Goal: Task Accomplishment & Management: Use online tool/utility

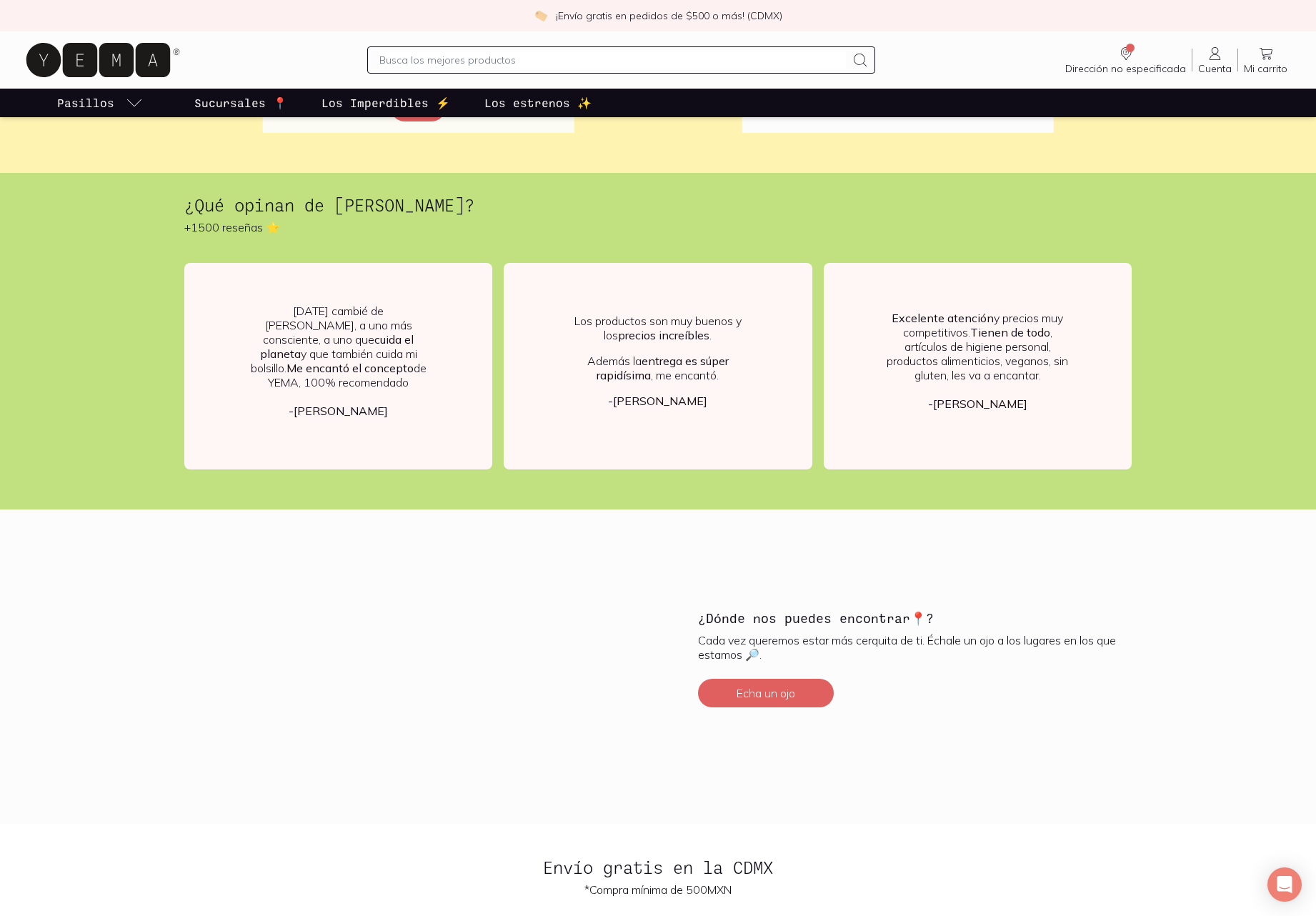
scroll to position [3153, 0]
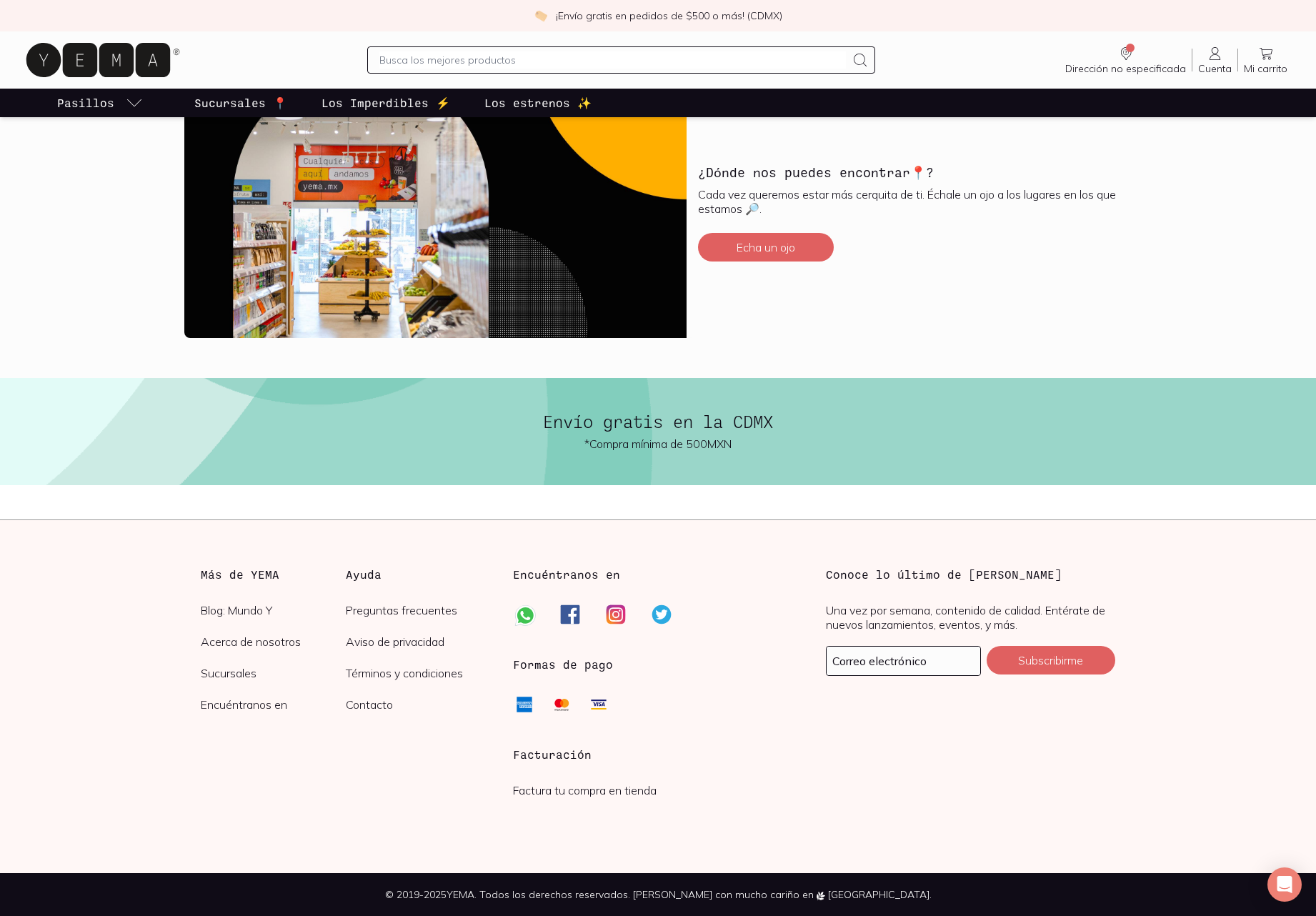
click at [614, 794] on link "Factura tu compra en tienda" at bounding box center [585, 791] width 144 height 15
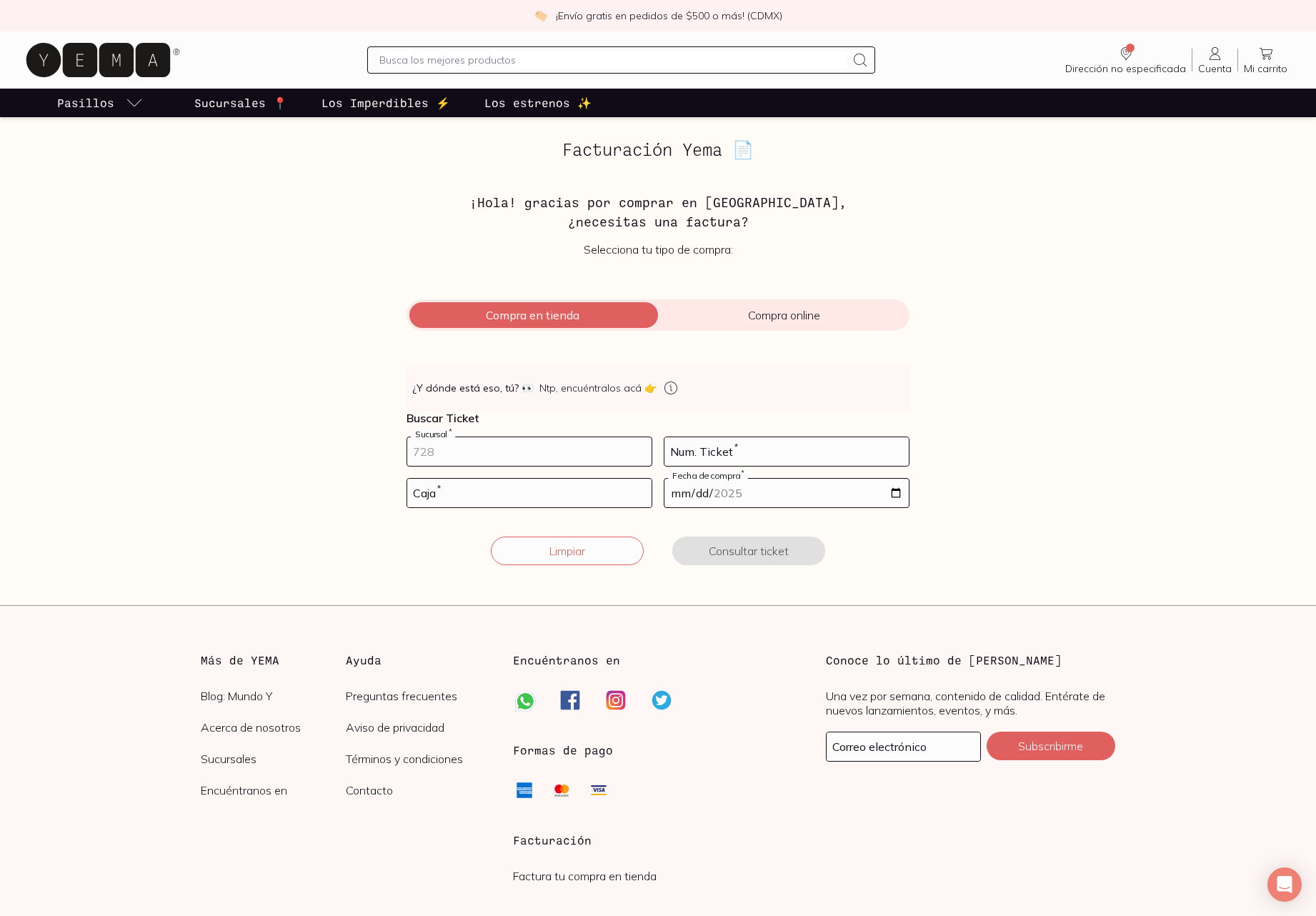
click at [631, 452] on input "number" at bounding box center [529, 452] width 245 height 29
click at [640, 454] on input "-1" at bounding box center [529, 452] width 245 height 29
click at [641, 456] on input "-2" at bounding box center [529, 452] width 245 height 29
click at [640, 456] on input "-3" at bounding box center [529, 452] width 245 height 29
click at [602, 446] on input "-3" at bounding box center [529, 452] width 245 height 29
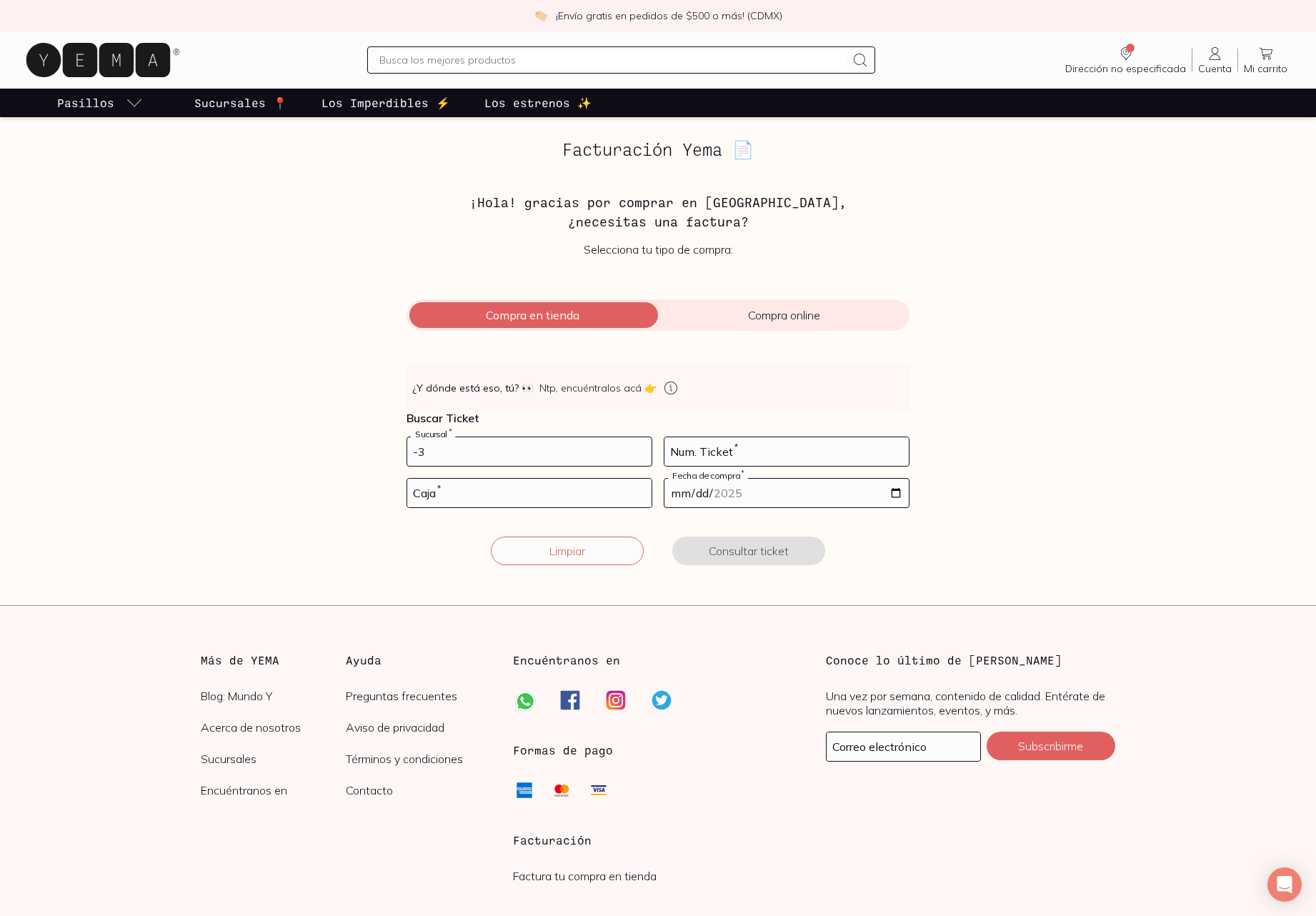
click at [614, 455] on input "-3" at bounding box center [529, 452] width 245 height 29
click at [642, 451] on input "-2" at bounding box center [529, 452] width 245 height 29
click at [642, 451] on input "-1" at bounding box center [529, 452] width 245 height 29
click at [642, 451] on input "0" at bounding box center [529, 452] width 245 height 29
click at [642, 451] on input "1" at bounding box center [529, 452] width 245 height 29
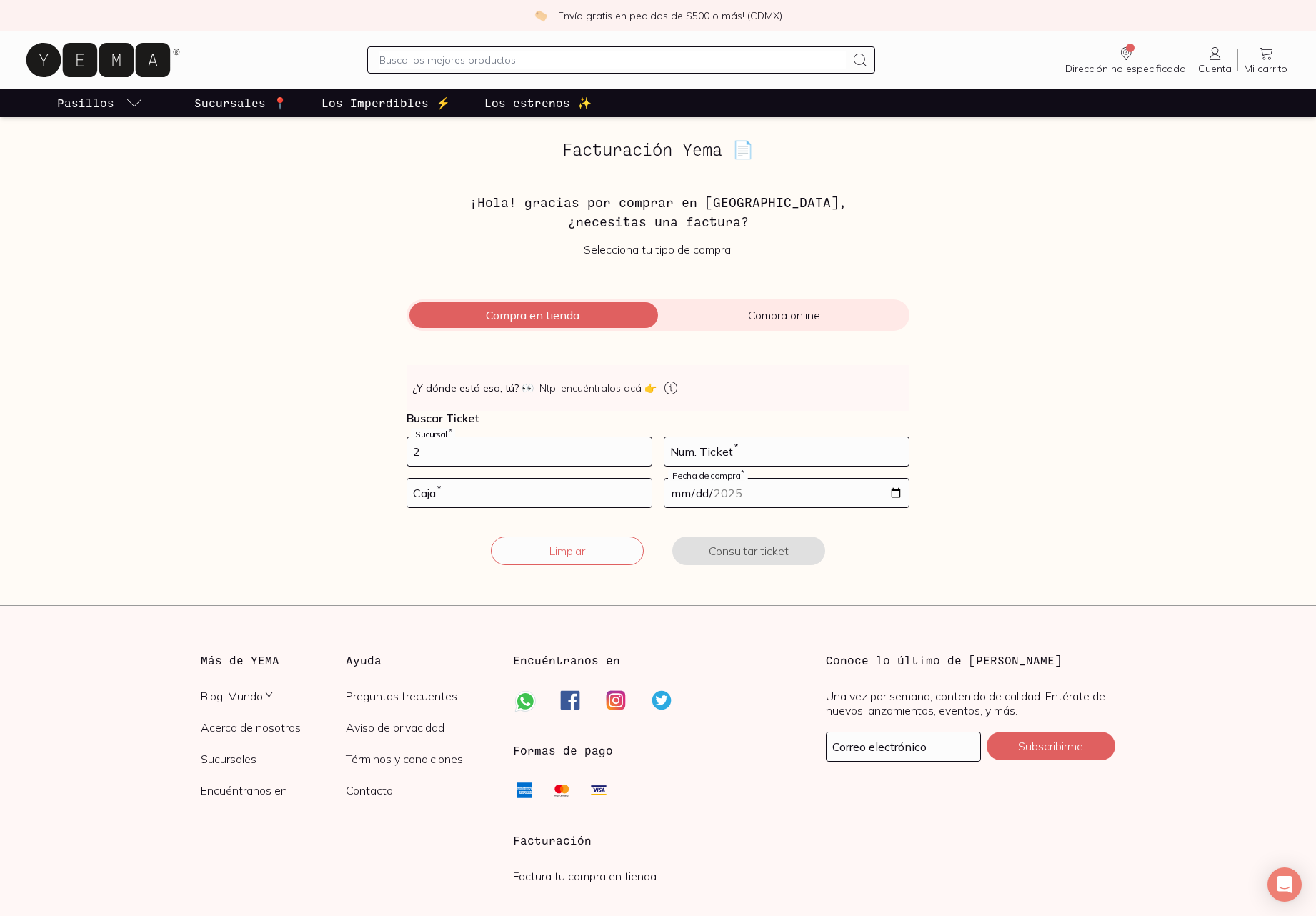
type input "2"
click at [641, 451] on input "2" at bounding box center [529, 452] width 245 height 29
click at [747, 439] on input "number" at bounding box center [786, 452] width 245 height 29
click at [501, 499] on input "number" at bounding box center [529, 493] width 245 height 29
type input "1"
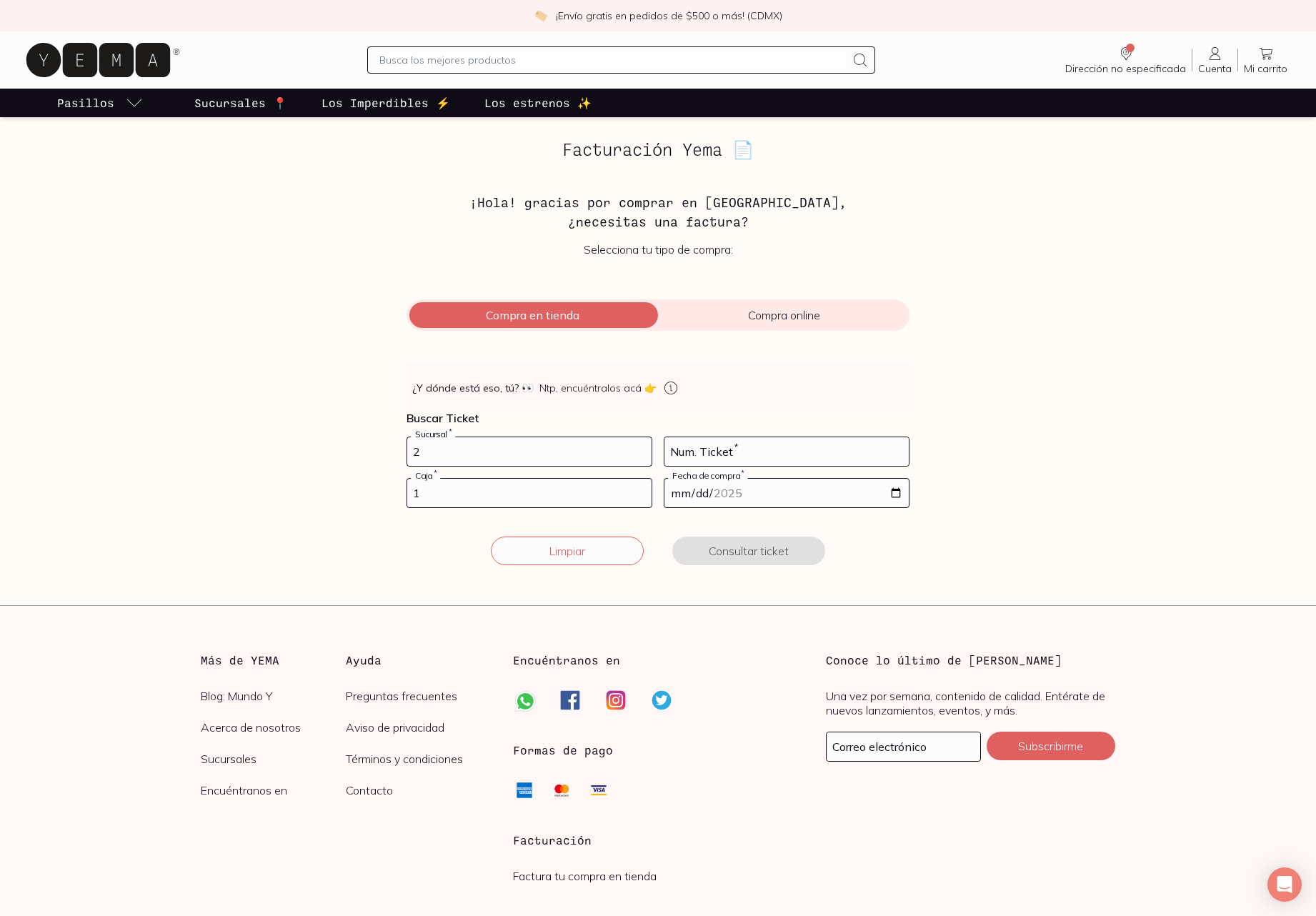
click at [639, 493] on input "1" at bounding box center [529, 493] width 245 height 29
click at [511, 461] on input "2" at bounding box center [529, 452] width 245 height 29
click at [509, 455] on input "2" at bounding box center [529, 452] width 245 height 29
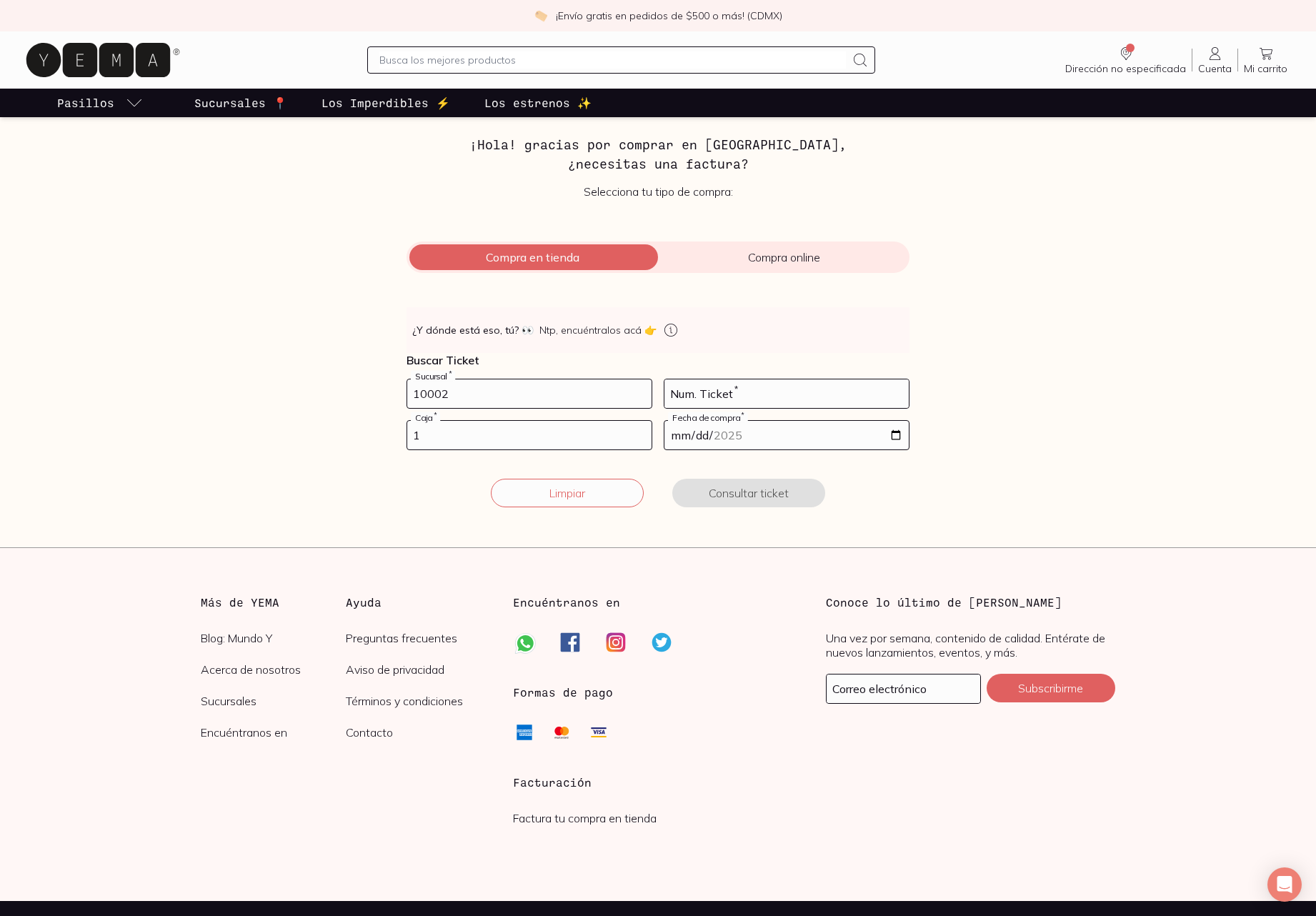
scroll to position [86, 0]
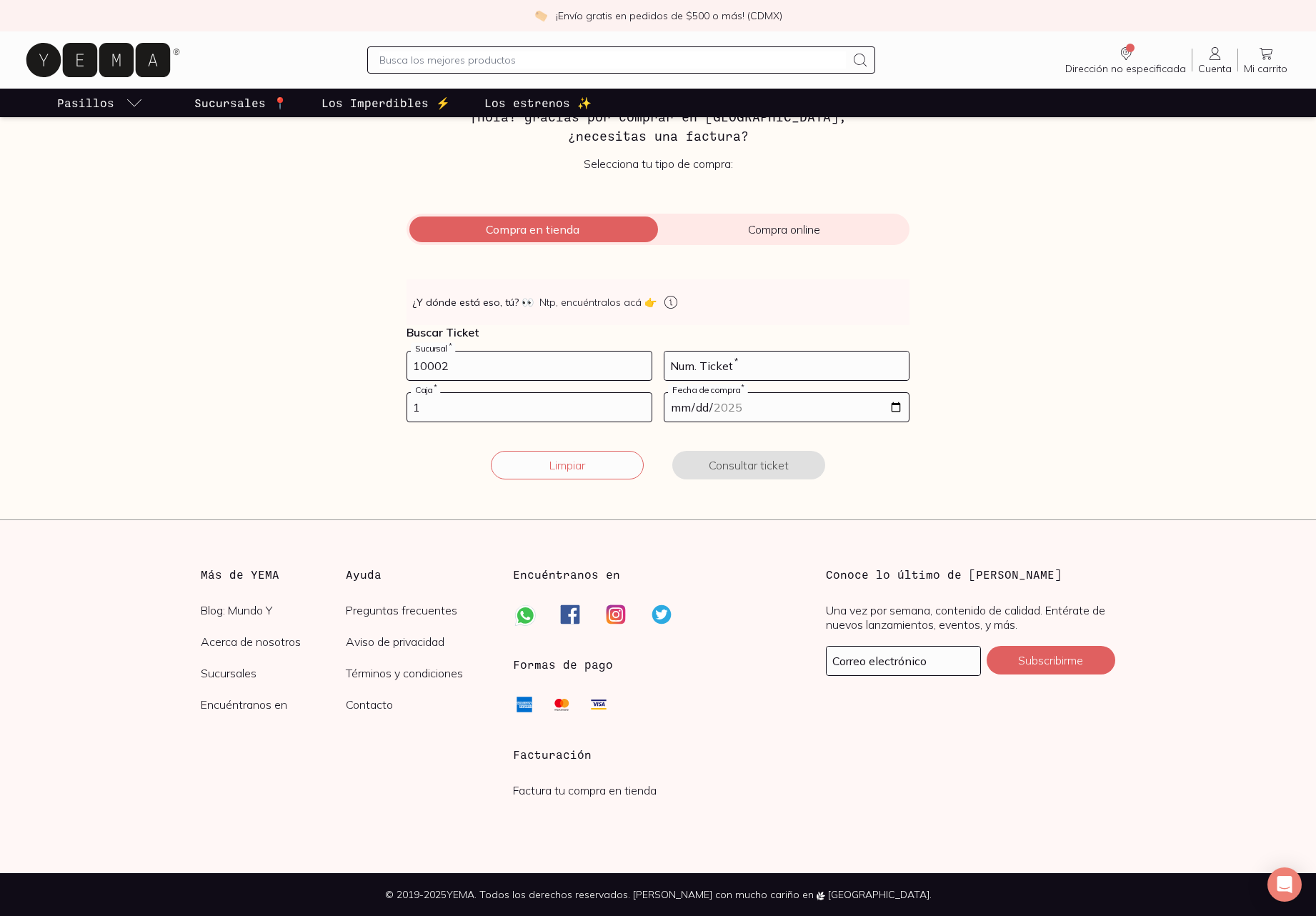
type input "10002"
click at [838, 368] on input "number" at bounding box center [786, 366] width 245 height 29
type input "17"
click at [825, 407] on input "date" at bounding box center [786, 407] width 245 height 29
click at [901, 411] on input "date" at bounding box center [786, 407] width 245 height 29
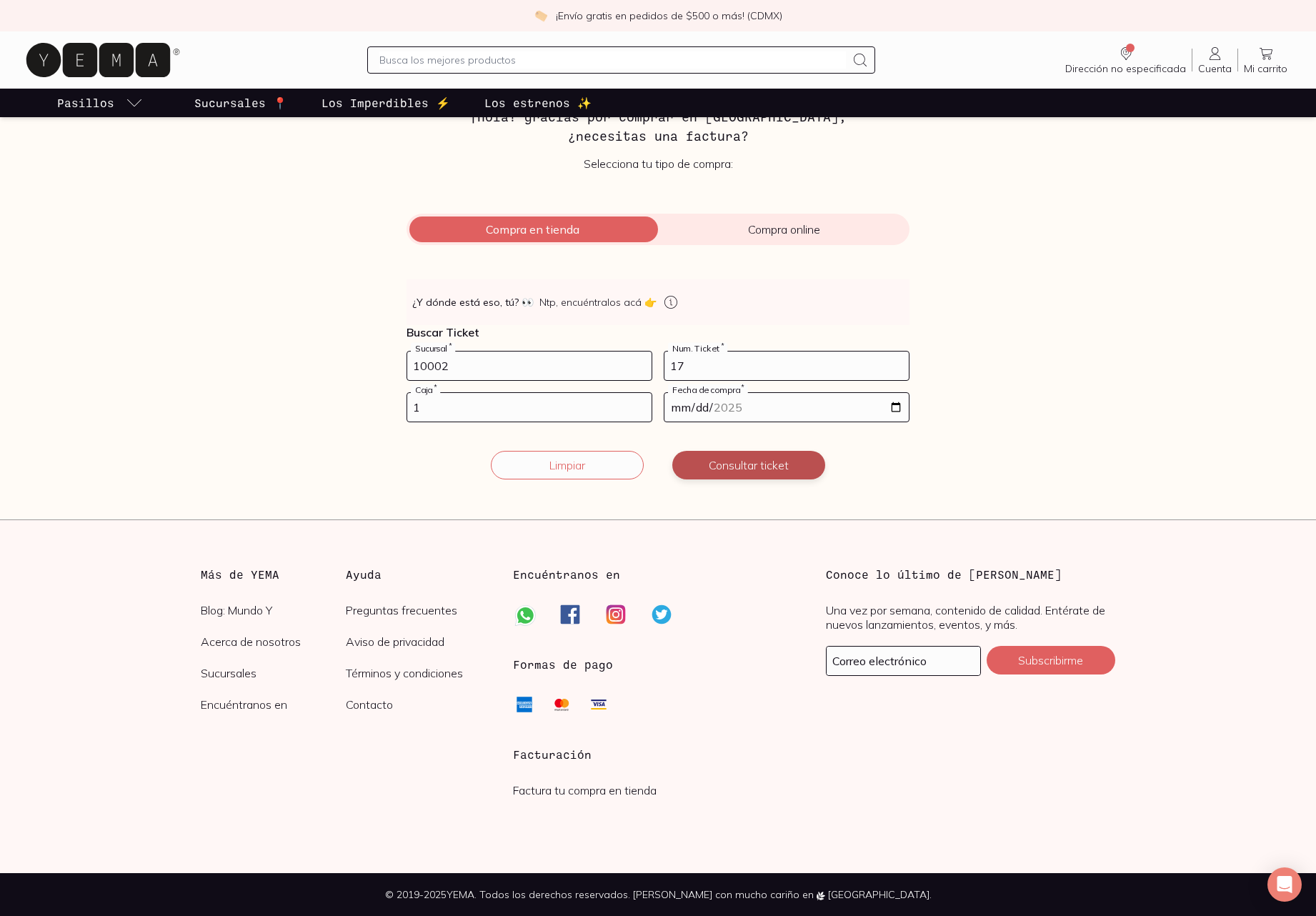
click at [754, 470] on button "Consultar ticket" at bounding box center [749, 464] width 153 height 29
click at [744, 409] on input "[DATE]" at bounding box center [786, 407] width 245 height 29
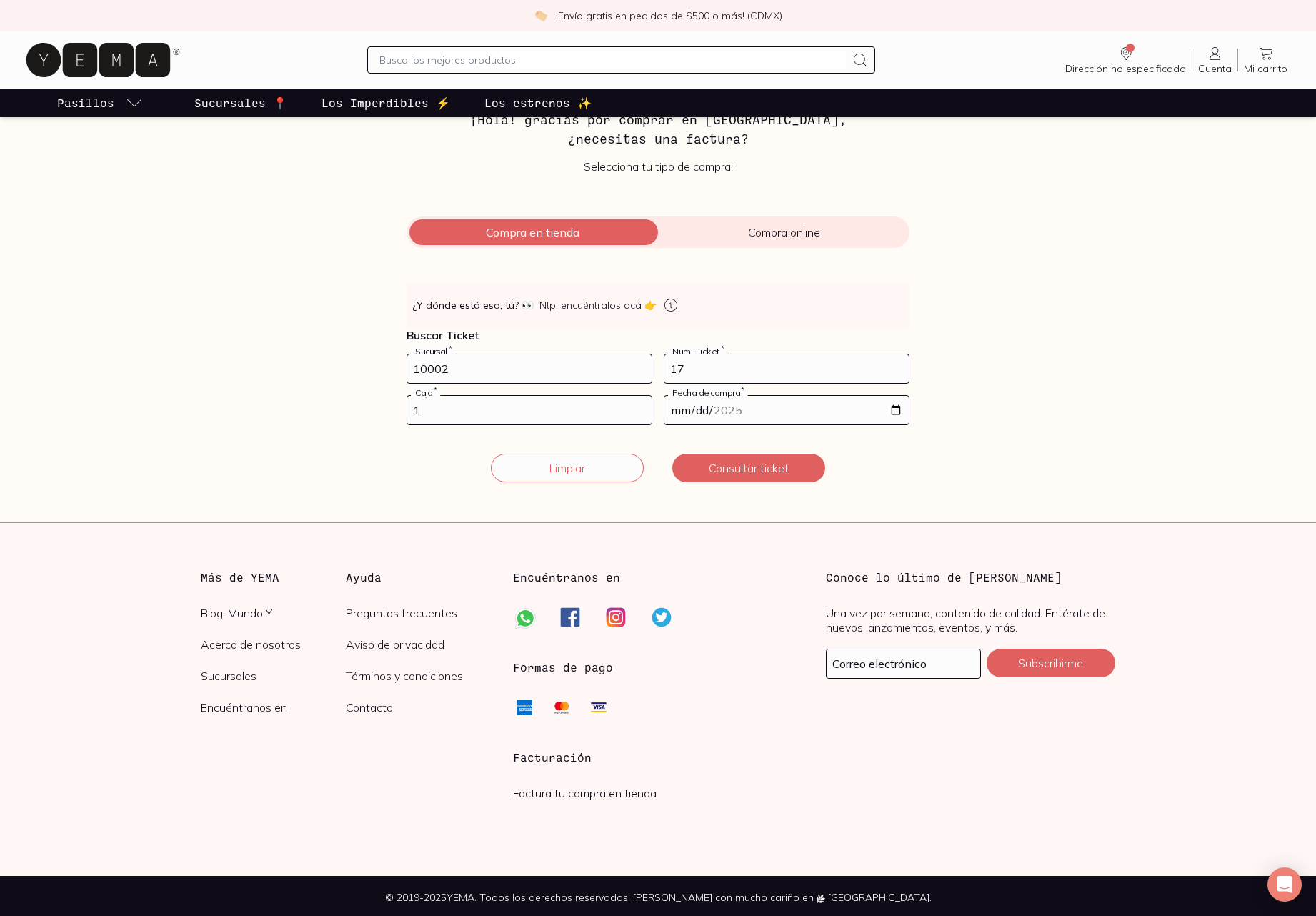
type input "[DATE]"
click at [761, 467] on button "Consultar ticket" at bounding box center [749, 468] width 153 height 29
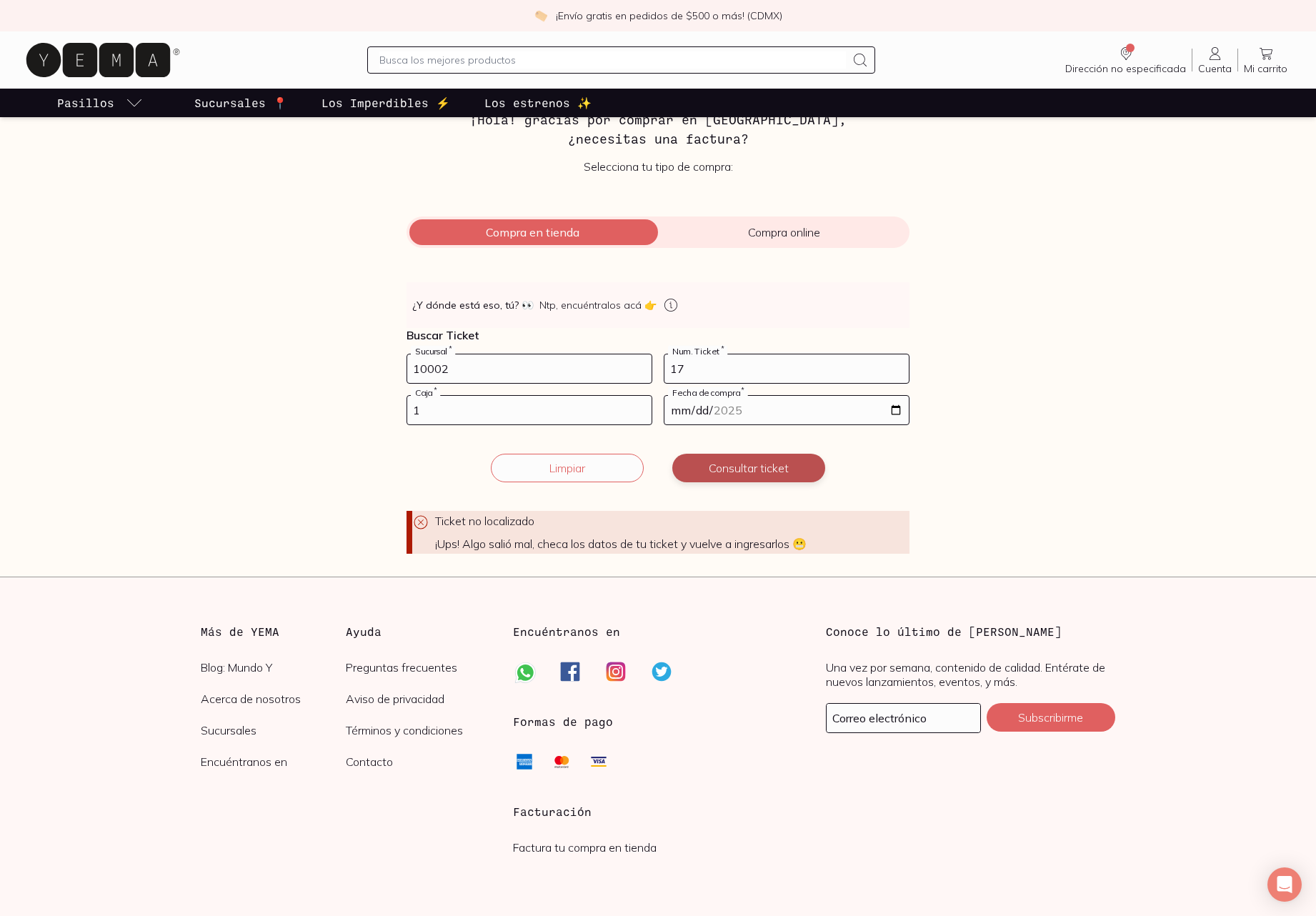
click at [783, 472] on button "Consultar ticket" at bounding box center [749, 468] width 153 height 29
click at [574, 369] on input "10002" at bounding box center [529, 368] width 245 height 29
click at [574, 369] on input "10002" at bounding box center [529, 369] width 245 height 29
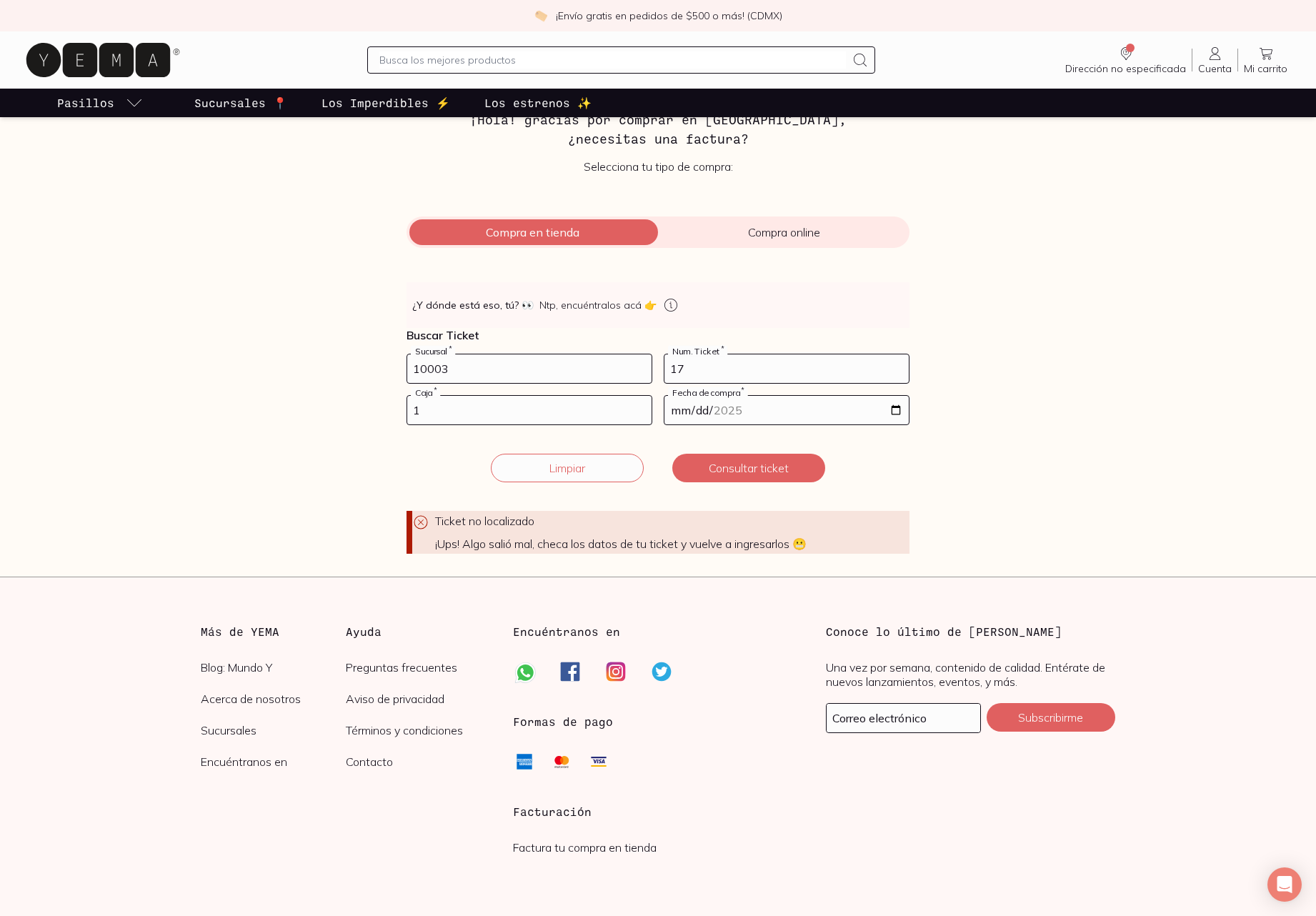
click at [642, 365] on input "10003" at bounding box center [529, 368] width 245 height 29
click at [642, 375] on input "10002" at bounding box center [529, 368] width 245 height 29
click at [642, 375] on input "10001" at bounding box center [529, 368] width 245 height 29
click at [642, 375] on input "10000" at bounding box center [529, 368] width 245 height 29
click at [642, 375] on input "9999" at bounding box center [529, 368] width 245 height 29
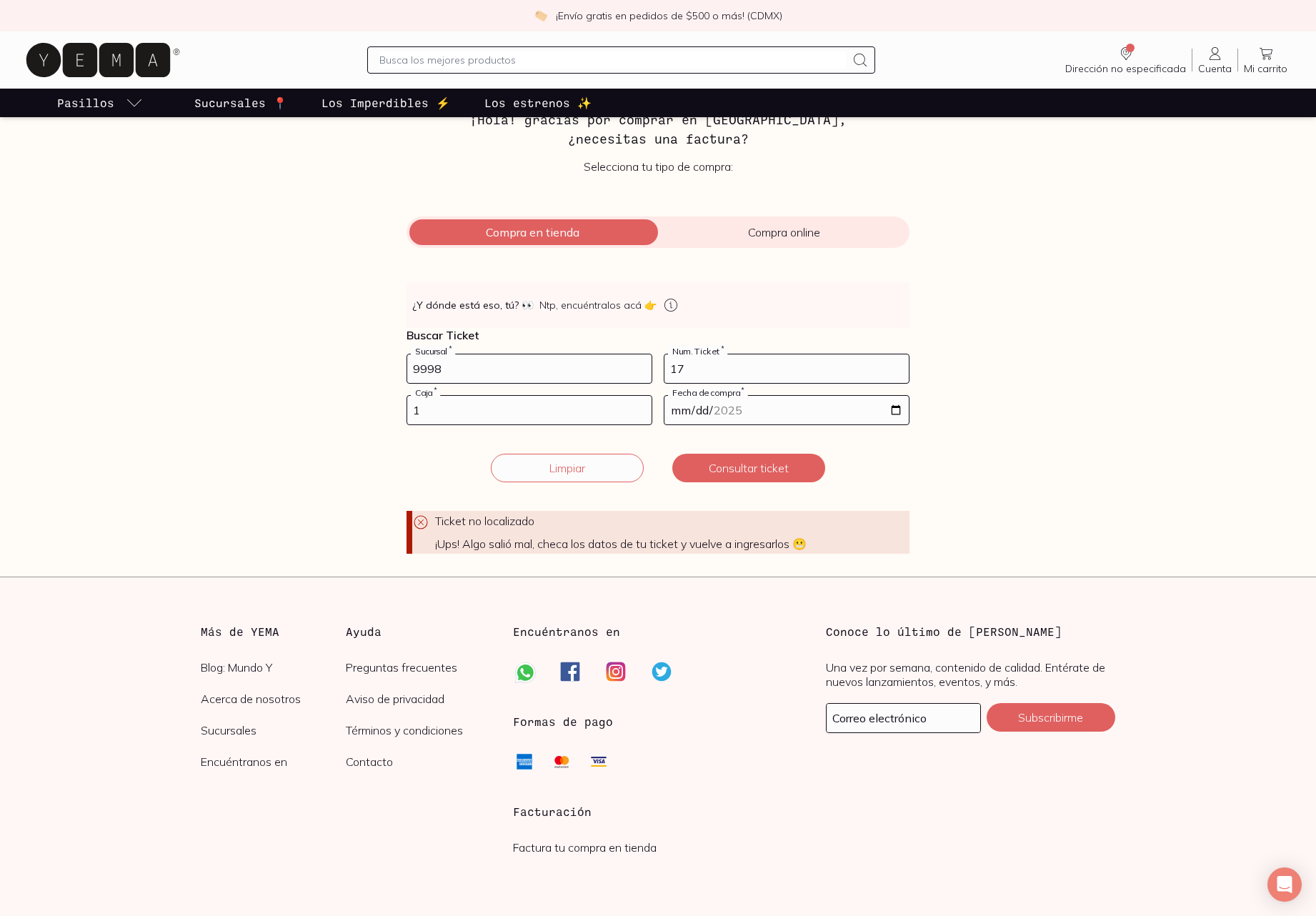
click at [642, 375] on input "9998" at bounding box center [529, 368] width 245 height 29
click at [512, 372] on input "9998" at bounding box center [529, 368] width 245 height 29
click at [770, 477] on button "Consultar ticket" at bounding box center [749, 468] width 153 height 29
click at [662, 308] on icon at bounding box center [671, 305] width 17 height 17
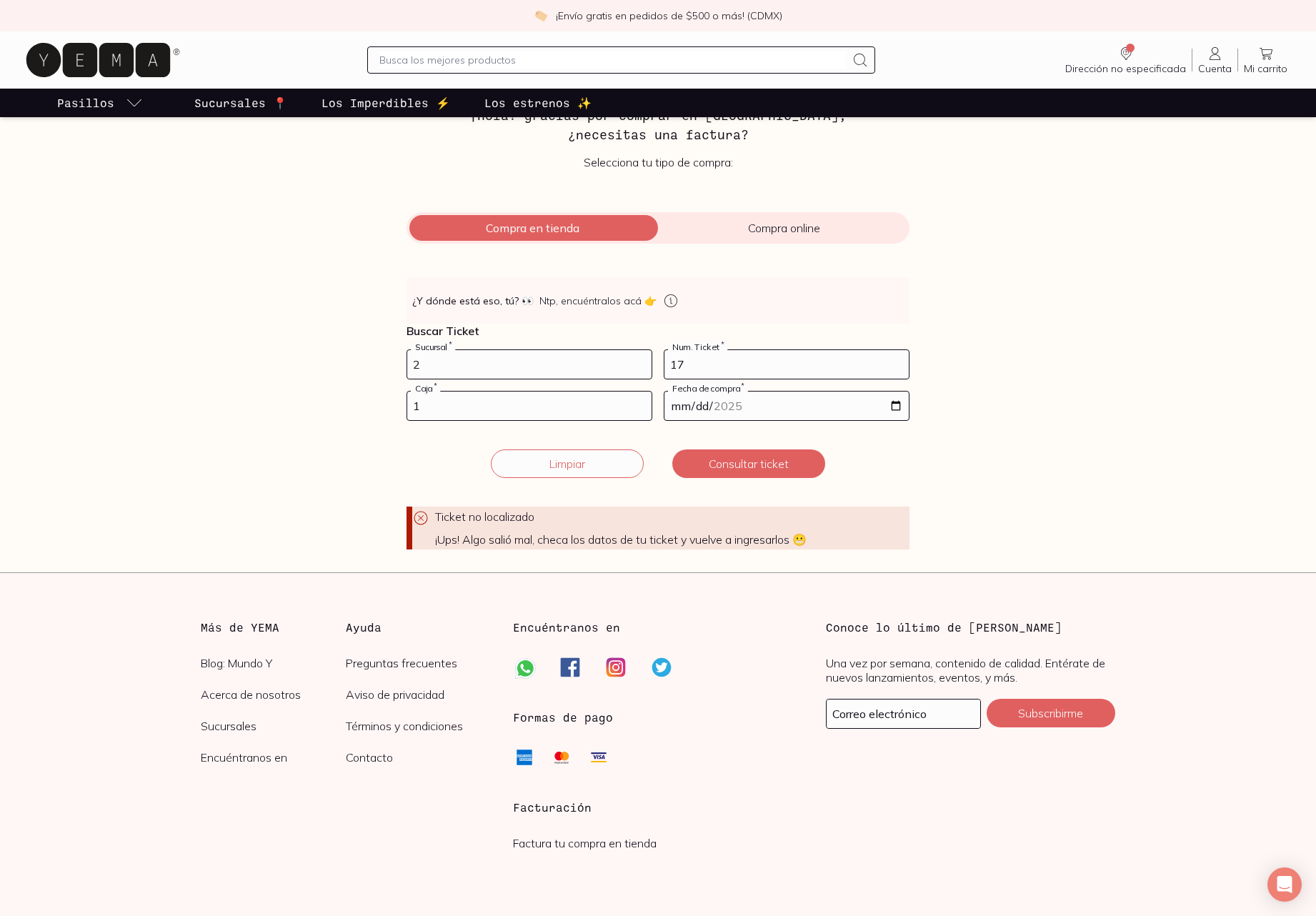
scroll to position [89, 0]
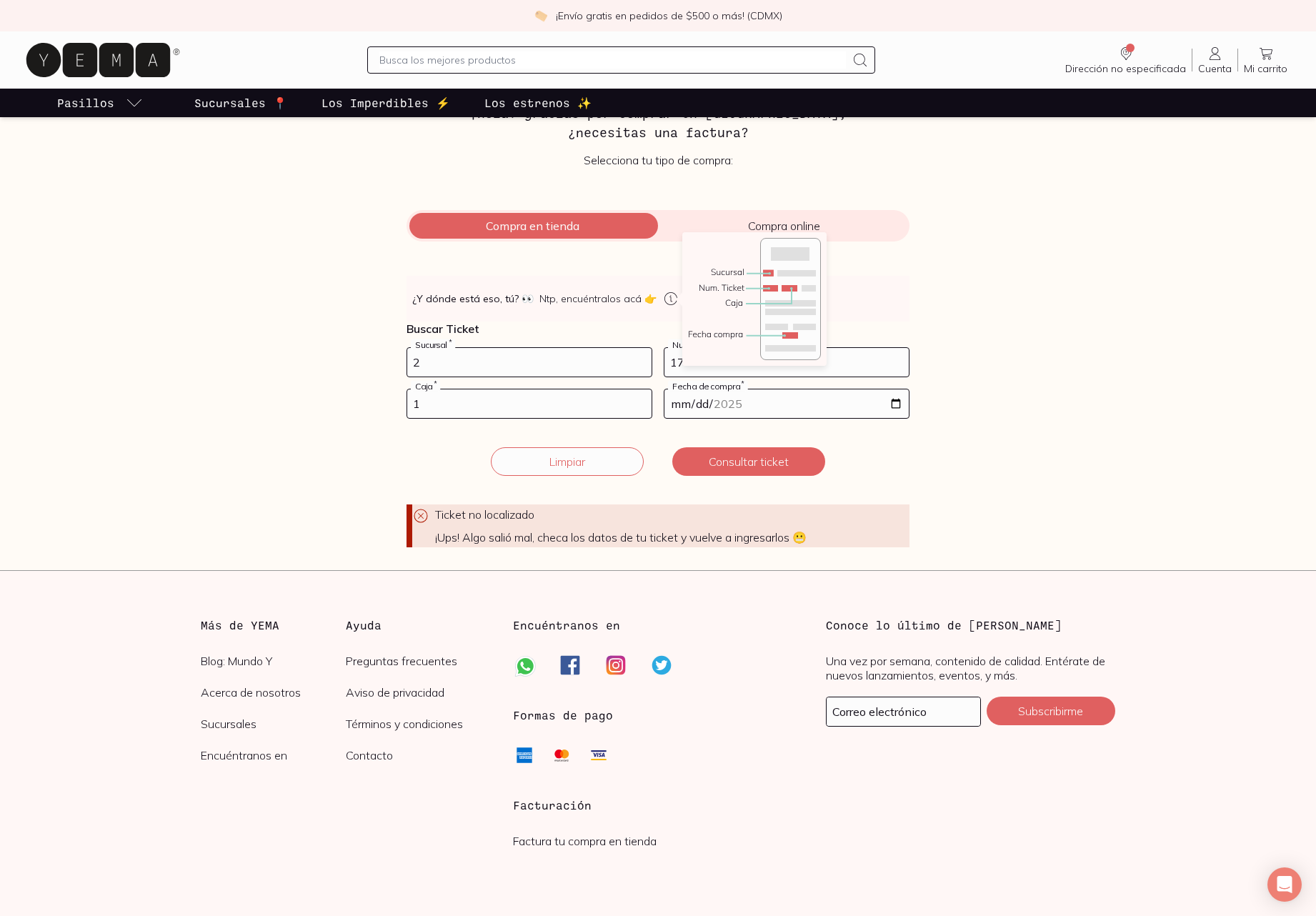
click at [663, 298] on icon at bounding box center [671, 298] width 17 height 17
click at [460, 362] on input "2" at bounding box center [529, 362] width 245 height 29
click at [459, 362] on input "2" at bounding box center [529, 362] width 245 height 29
type input "10002"
click at [500, 400] on input "1" at bounding box center [529, 403] width 245 height 29
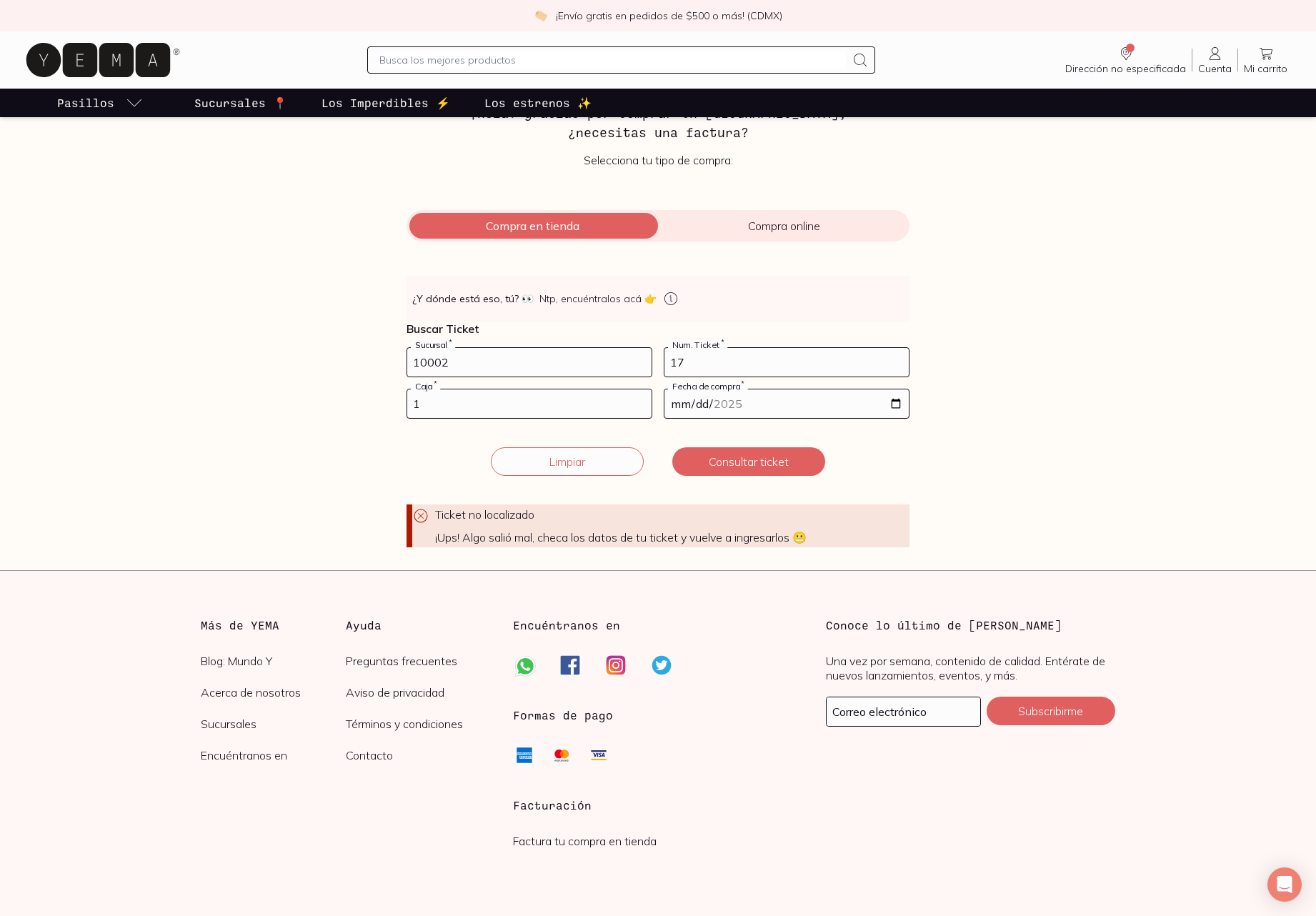
click at [769, 366] on input "17" at bounding box center [786, 362] width 245 height 29
click at [895, 407] on input "[DATE]" at bounding box center [786, 403] width 245 height 29
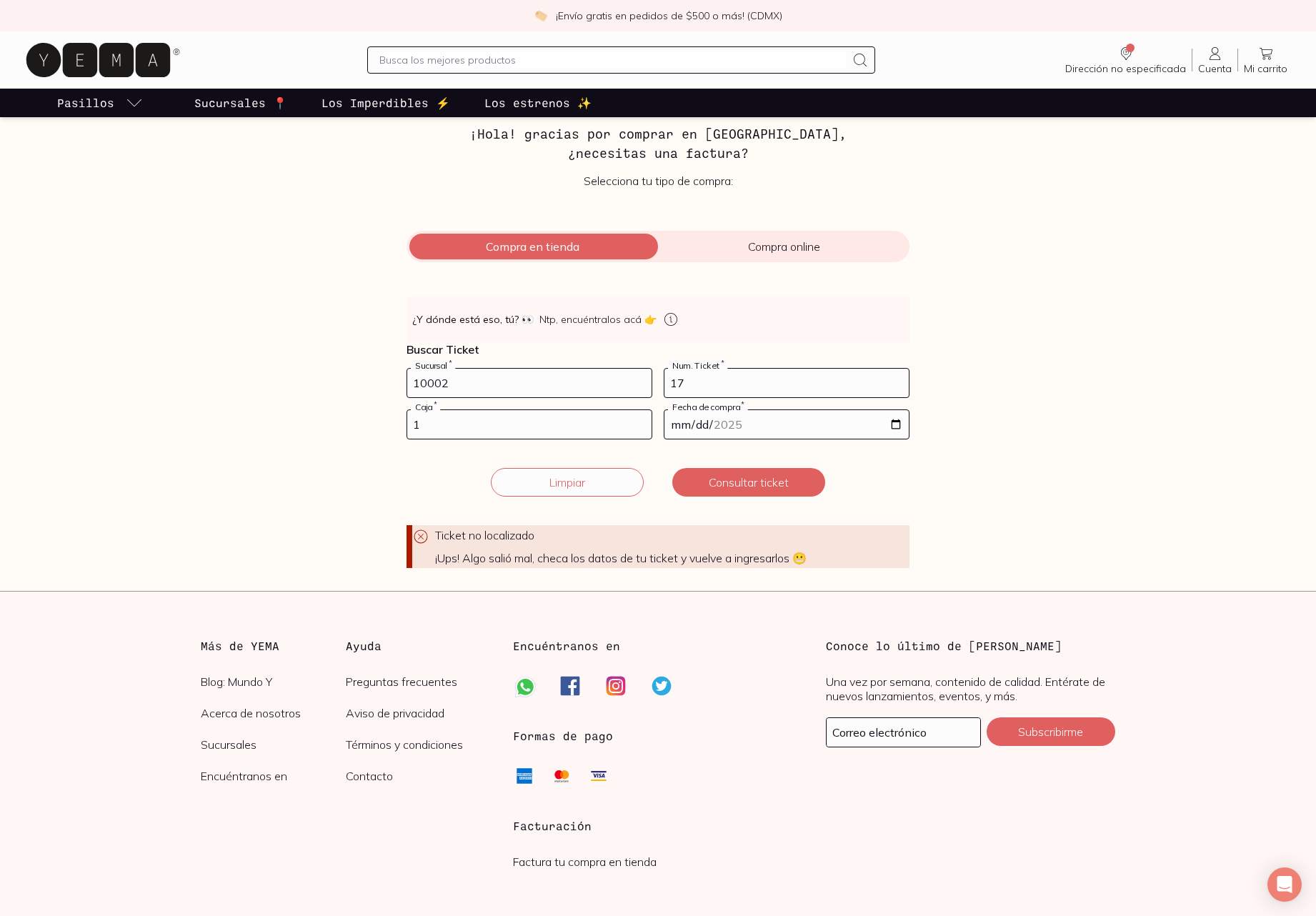
scroll to position [61, 0]
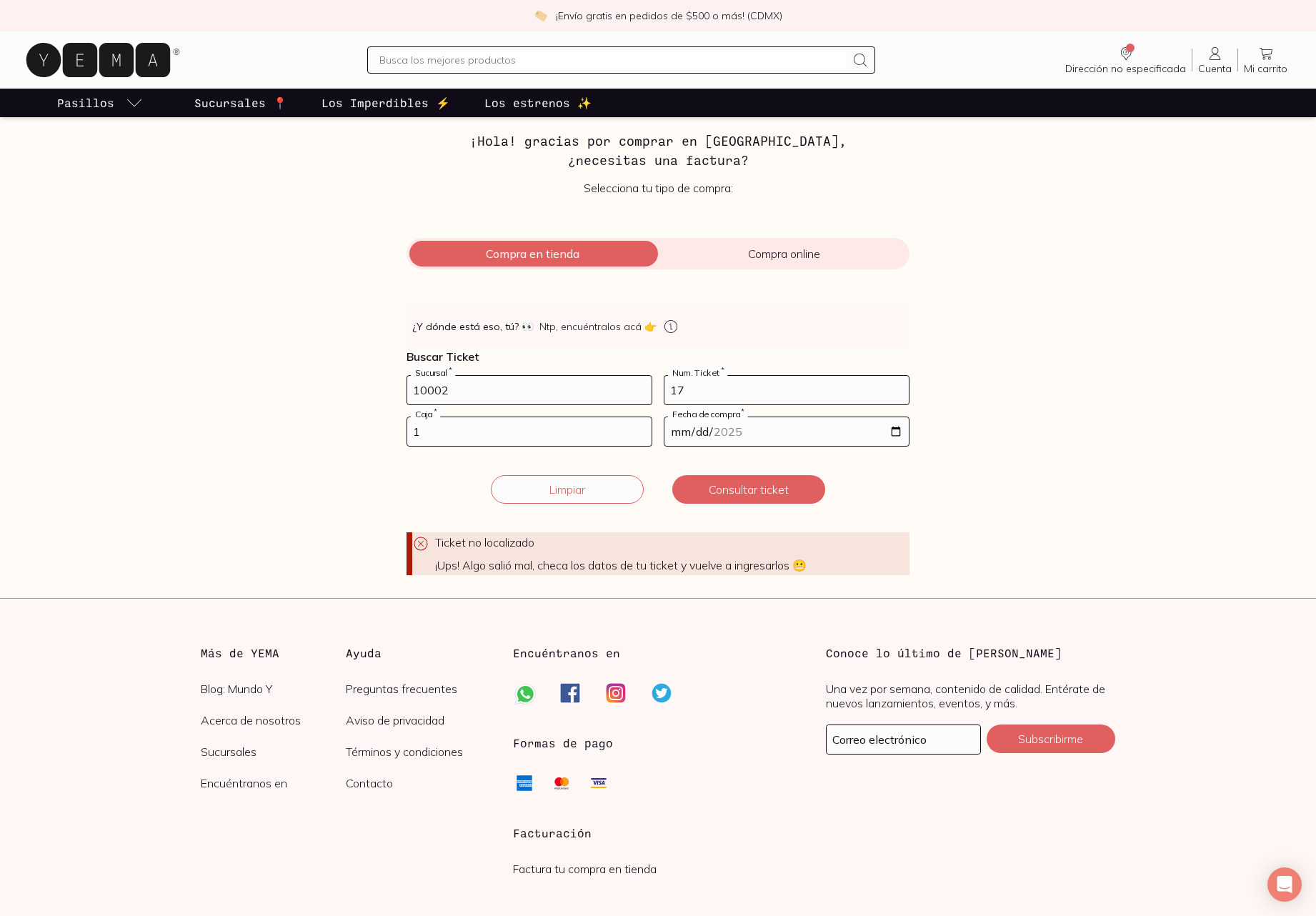
click at [992, 569] on div "Facturación Yema 📄 ¡Hola! gracias por comprar en [GEOGRAPHIC_DATA], ¿necesitas …" at bounding box center [658, 327] width 983 height 496
click at [570, 491] on button "Limpiar" at bounding box center [567, 489] width 153 height 29
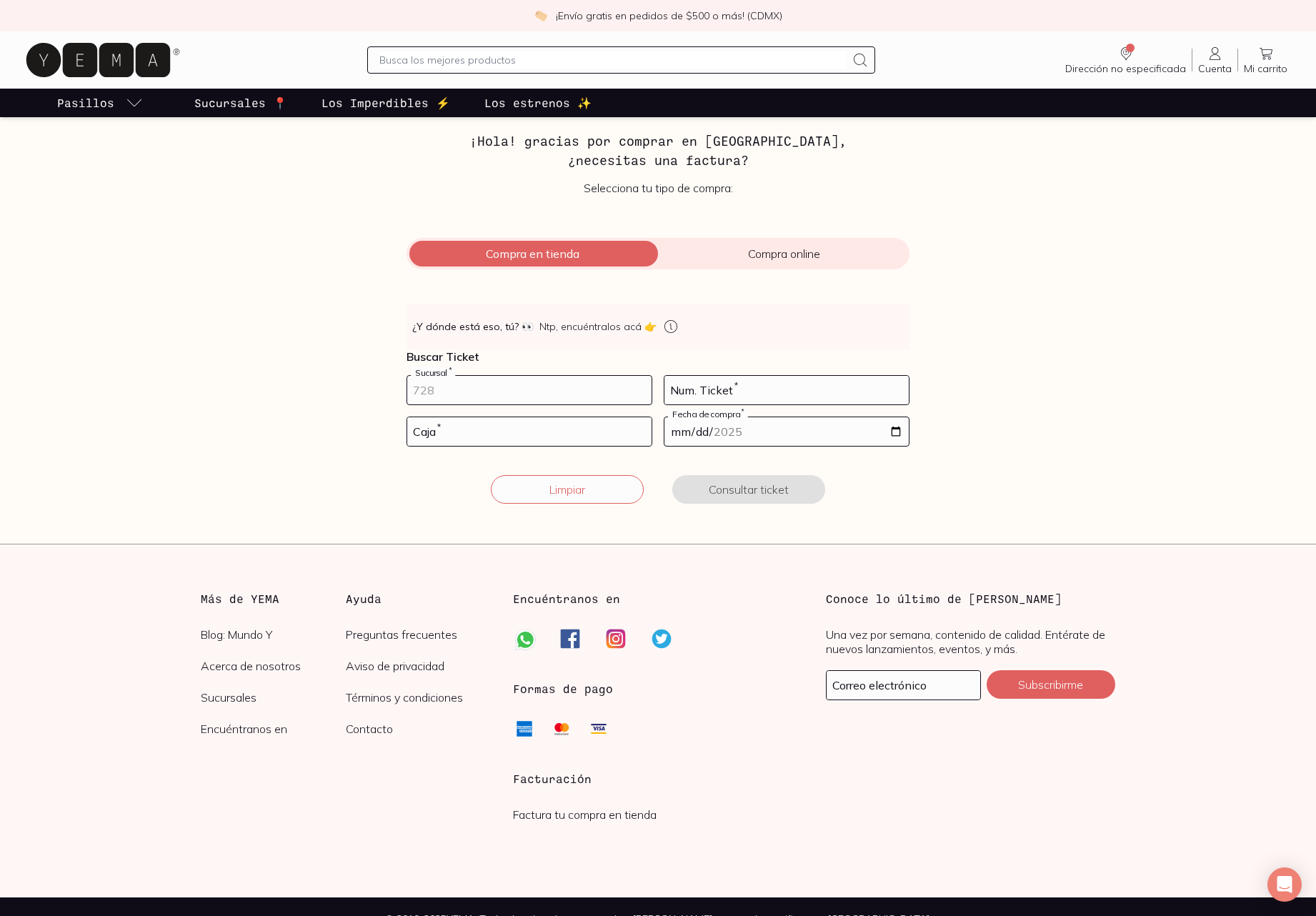
click at [565, 392] on input "number" at bounding box center [529, 390] width 245 height 29
type input "10002"
type input "-1"
drag, startPoint x: 900, startPoint y: 395, endPoint x: 888, endPoint y: 397, distance: 12.2
click at [899, 395] on input "-1" at bounding box center [786, 390] width 245 height 29
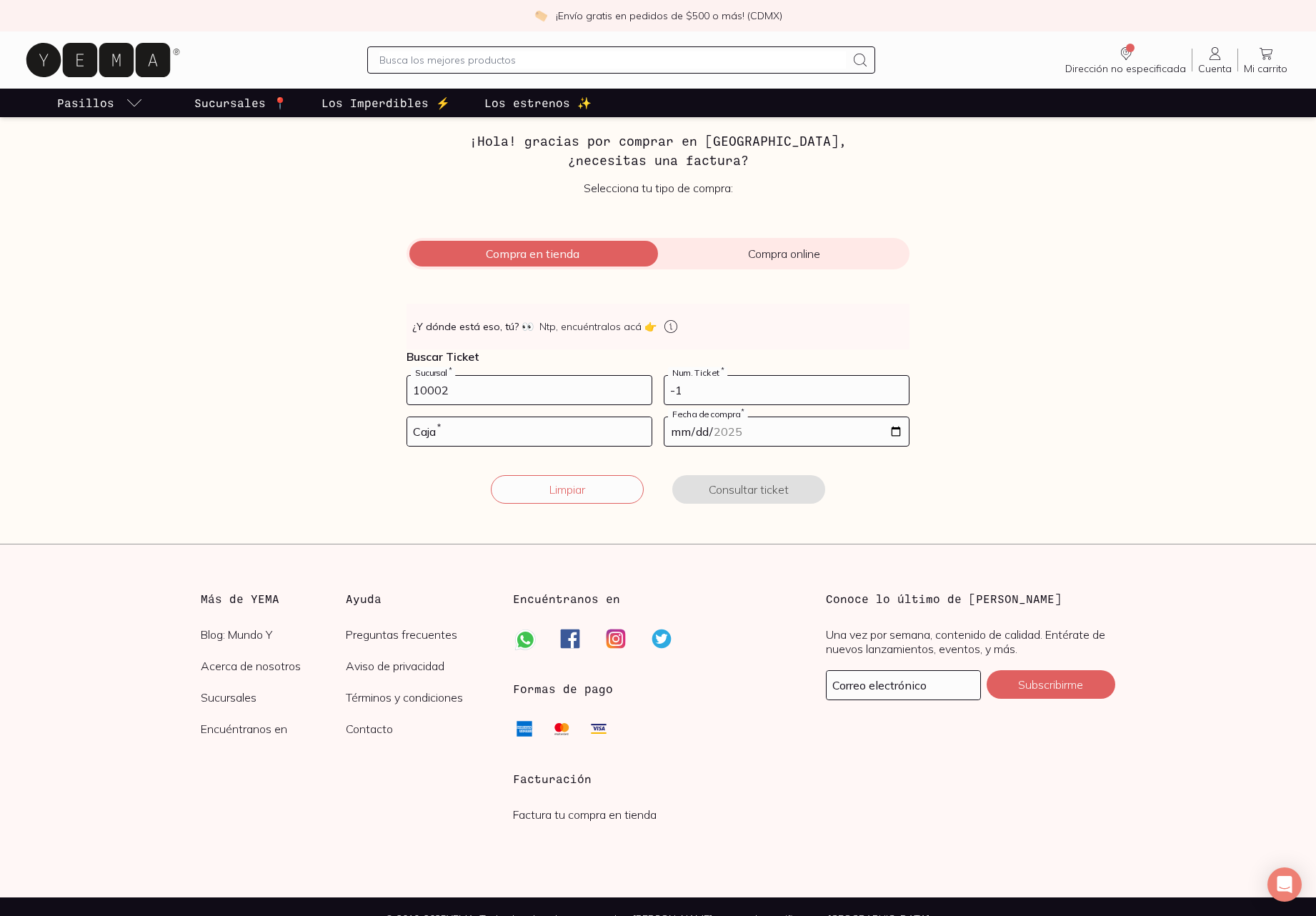
type input "10002"
click at [844, 396] on input "-1" at bounding box center [786, 390] width 245 height 29
type input "-1"
type input "17"
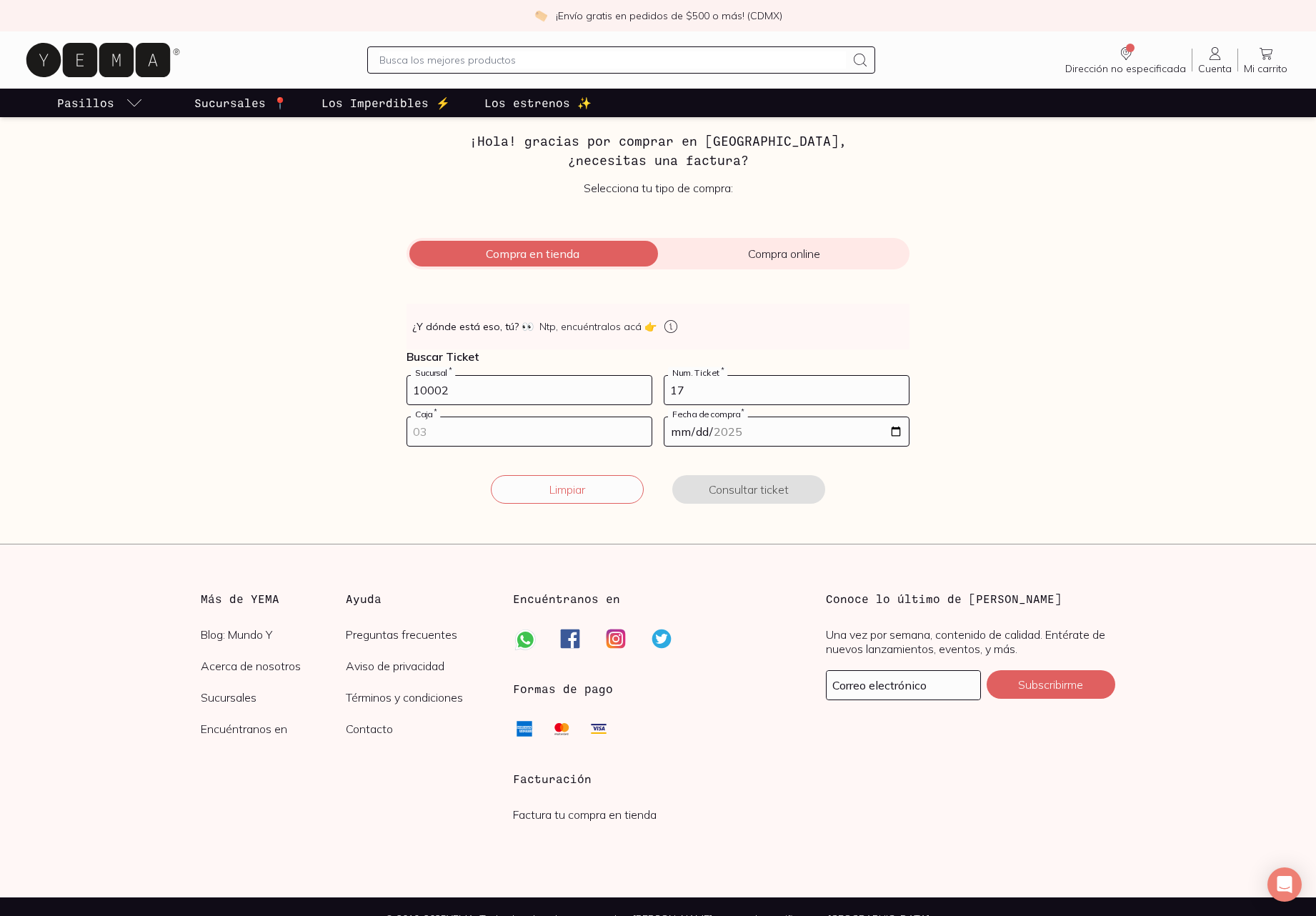
click at [559, 427] on input "number" at bounding box center [529, 432] width 245 height 29
type input "1"
click at [638, 427] on input "1" at bounding box center [529, 432] width 245 height 29
click at [787, 432] on input "date" at bounding box center [786, 432] width 245 height 29
type input "[DATE]"
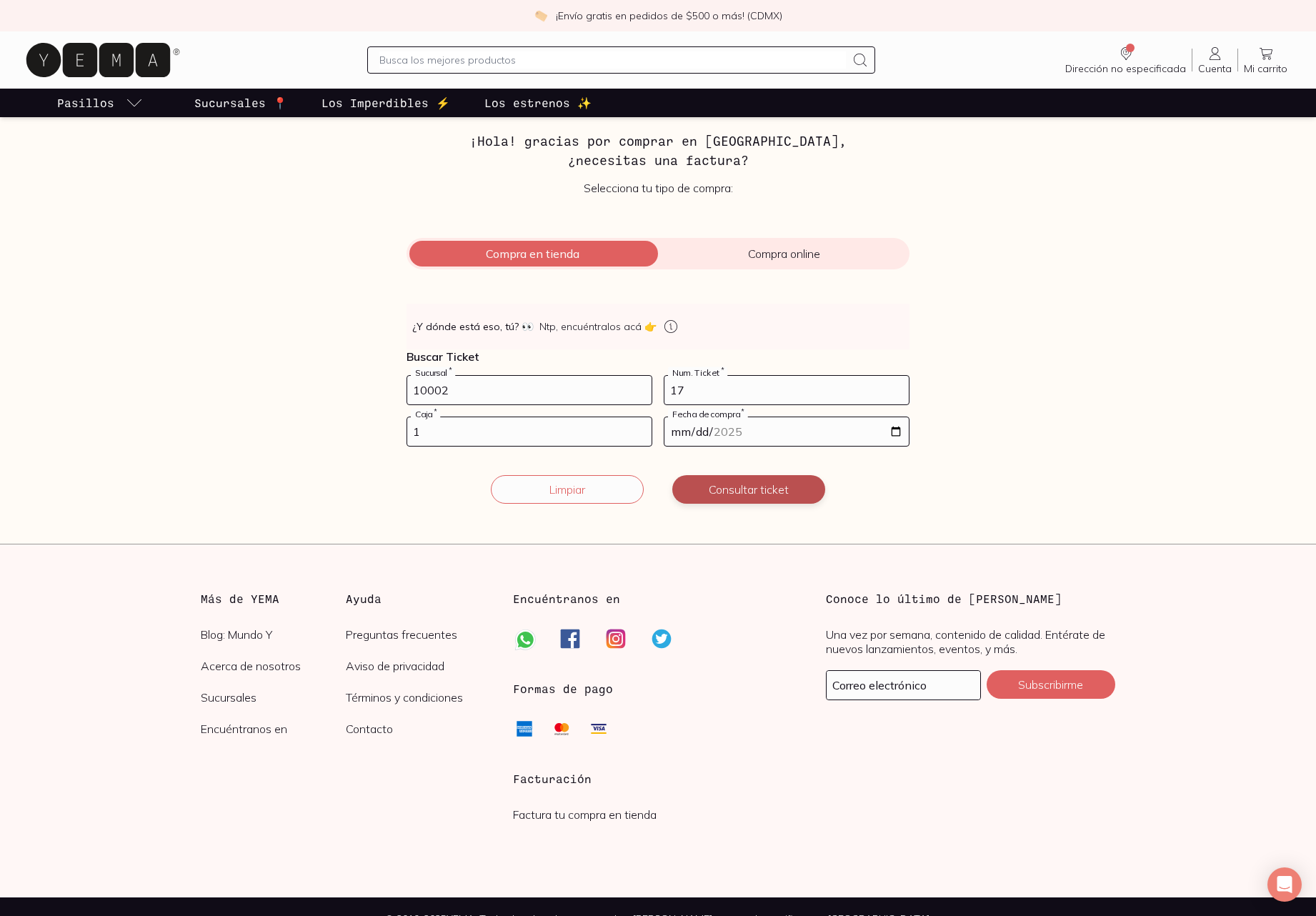
click at [763, 489] on button "Consultar ticket" at bounding box center [749, 489] width 153 height 29
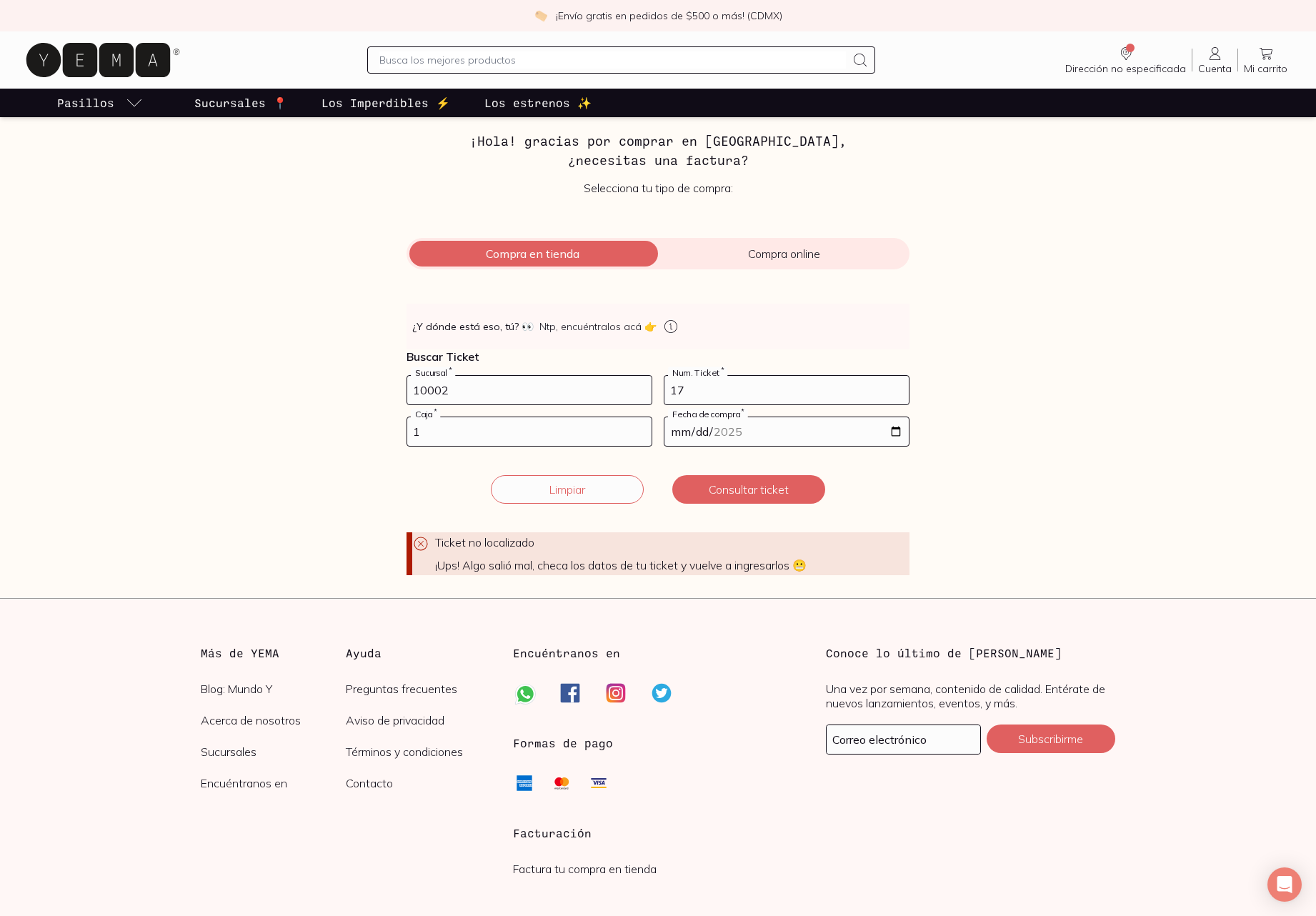
click at [695, 389] on input "17" at bounding box center [786, 390] width 245 height 29
drag, startPoint x: 679, startPoint y: 389, endPoint x: 692, endPoint y: 389, distance: 13.0
click at [693, 389] on input "17" at bounding box center [786, 390] width 245 height 29
type input "14"
click at [746, 491] on button "Consultar ticket" at bounding box center [749, 489] width 153 height 29
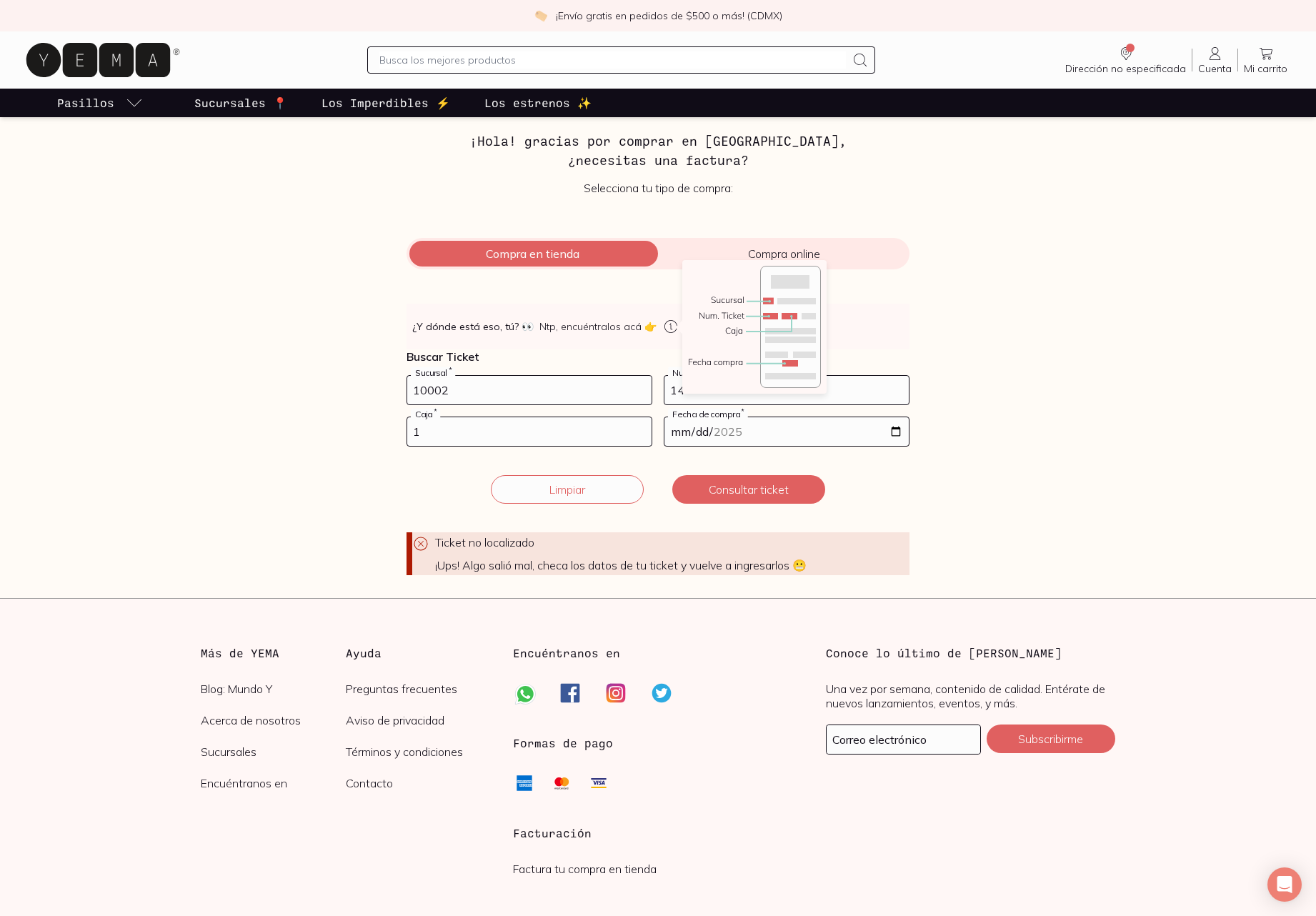
click at [664, 328] on icon at bounding box center [671, 327] width 17 height 17
click at [707, 253] on span "Compra online" at bounding box center [783, 253] width 252 height 15
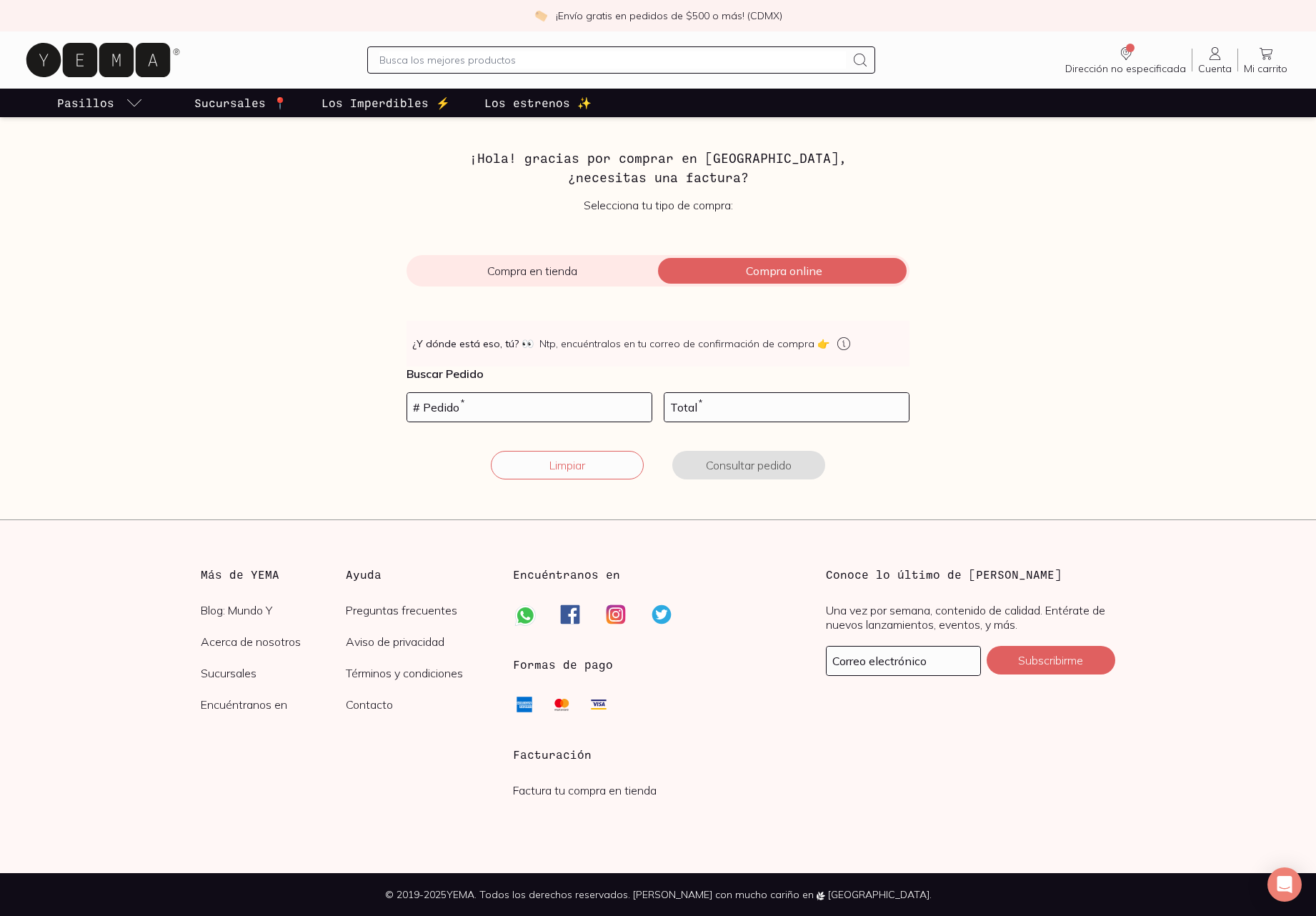
scroll to position [44, 0]
click at [574, 266] on span "Compra en tienda" at bounding box center [532, 271] width 252 height 15
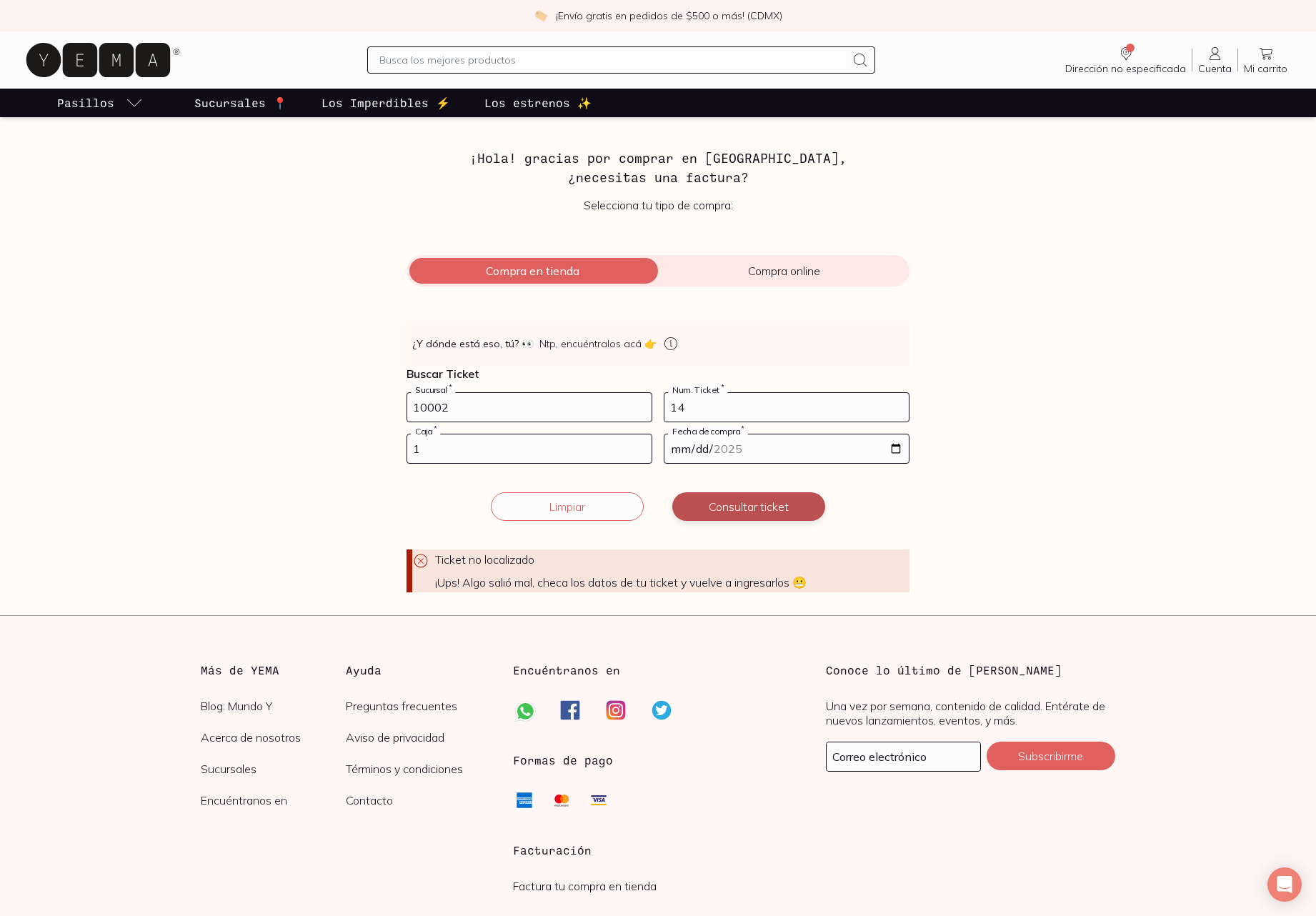
click at [743, 507] on button "Consultar ticket" at bounding box center [749, 506] width 153 height 29
click at [503, 410] on input "10002" at bounding box center [529, 407] width 245 height 29
click at [504, 410] on input "10002" at bounding box center [529, 407] width 245 height 29
type input "02"
click at [673, 492] on button "Consultar ticket" at bounding box center [749, 506] width 153 height 29
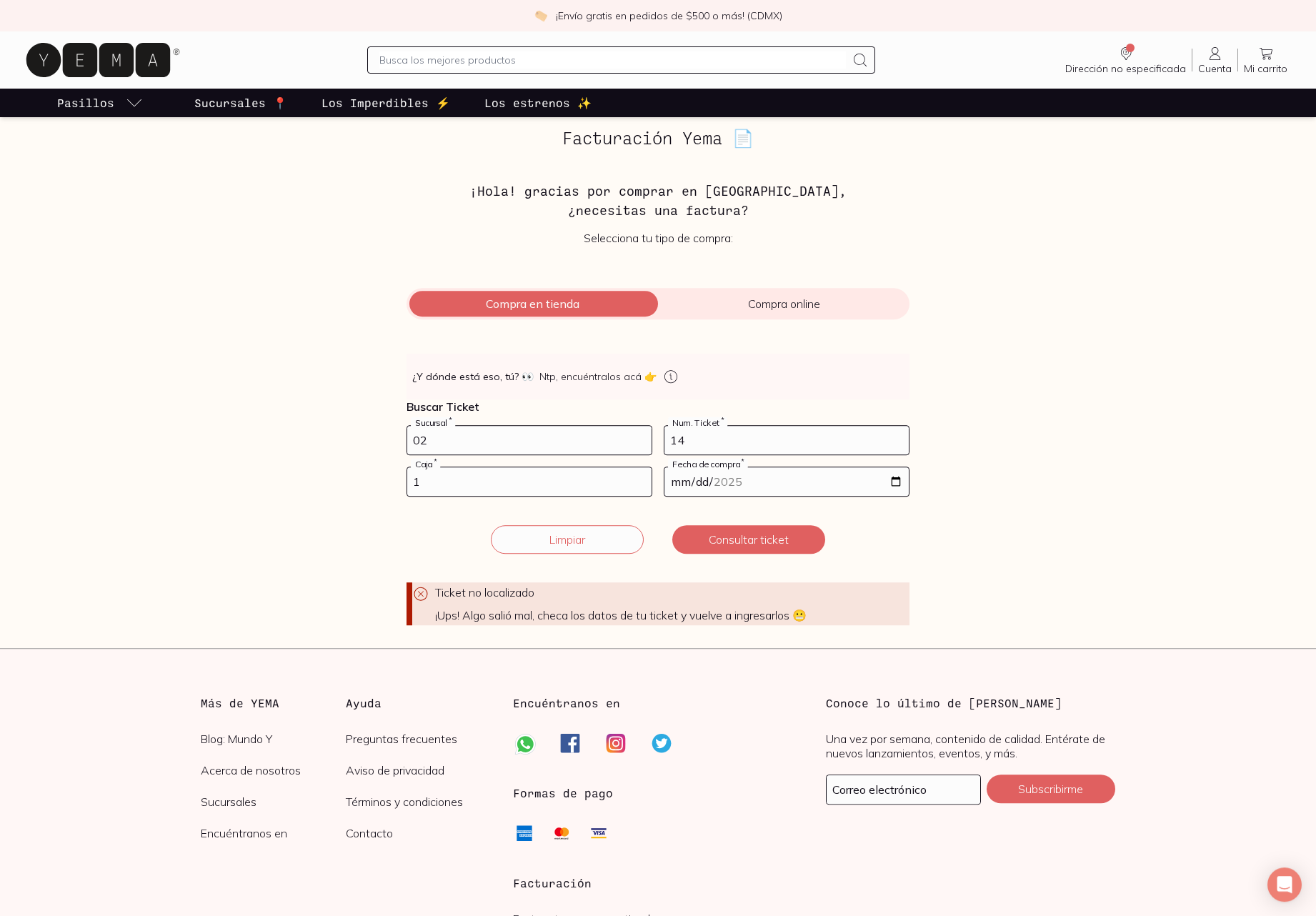
scroll to position [18, 0]
